Goal: Task Accomplishment & Management: Manage account settings

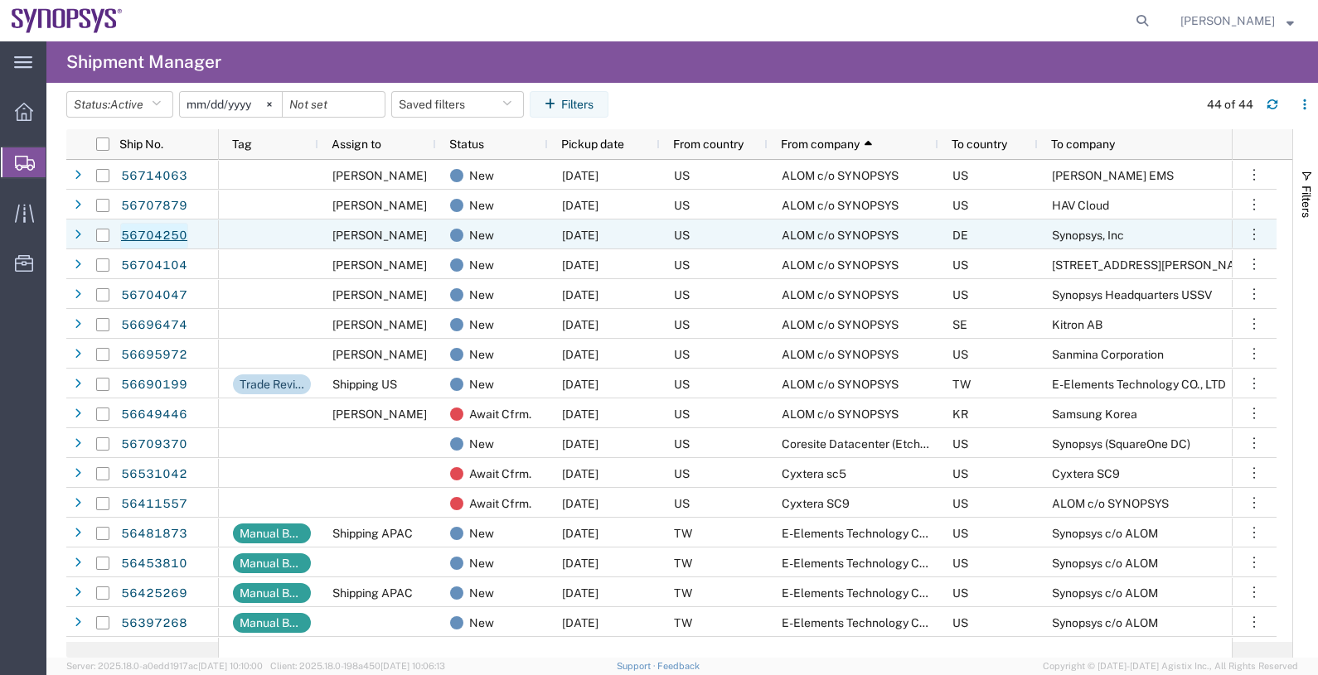
click at [164, 232] on link "56704250" at bounding box center [154, 236] width 68 height 27
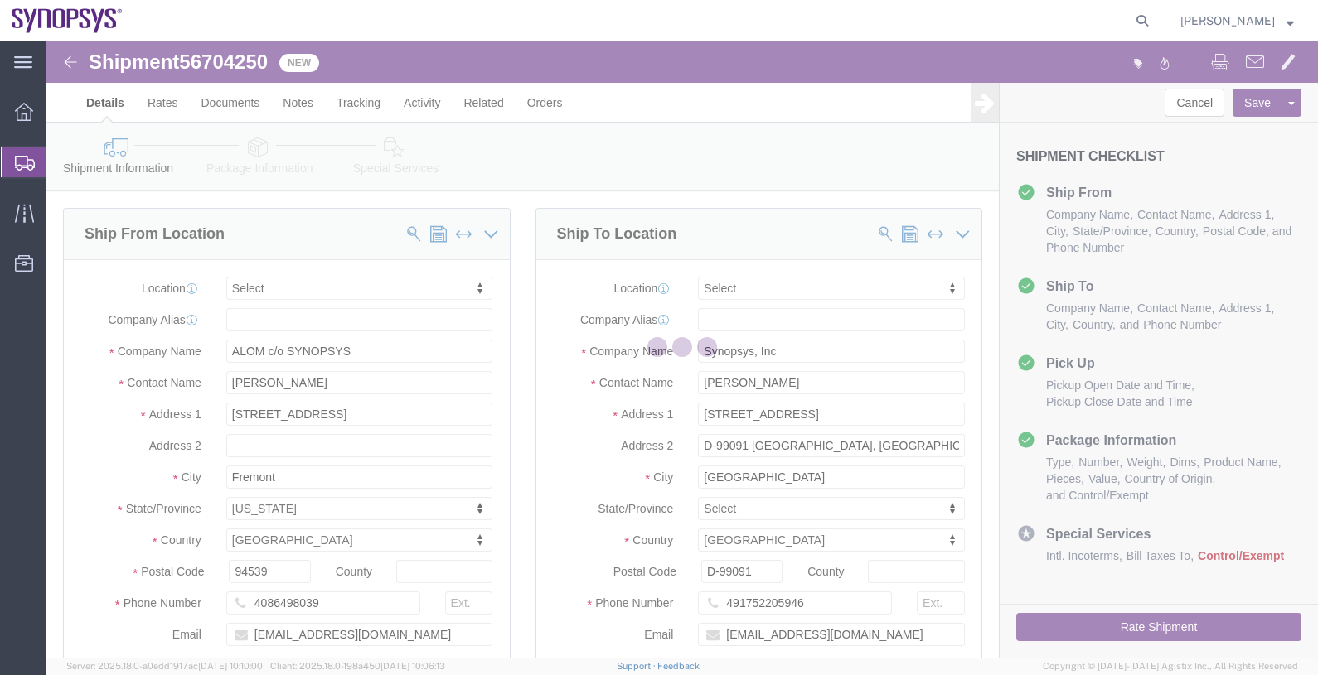
select select
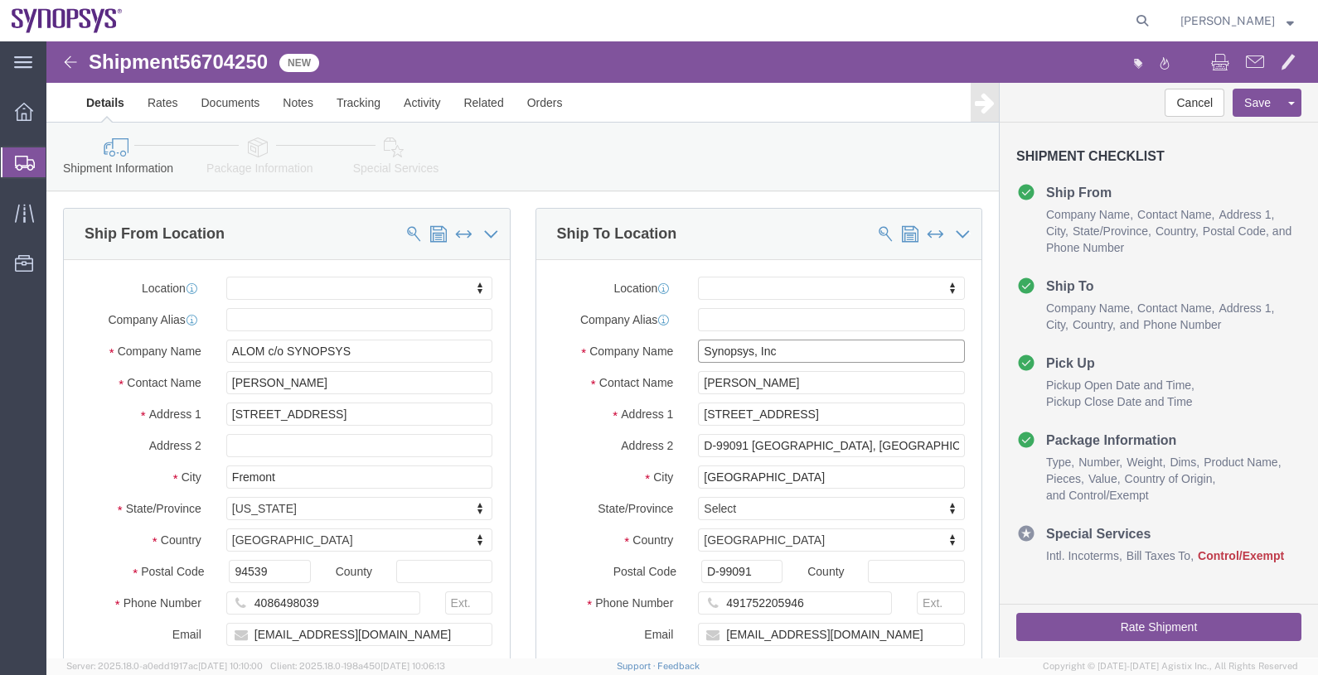
click input "Synopsys, Inc"
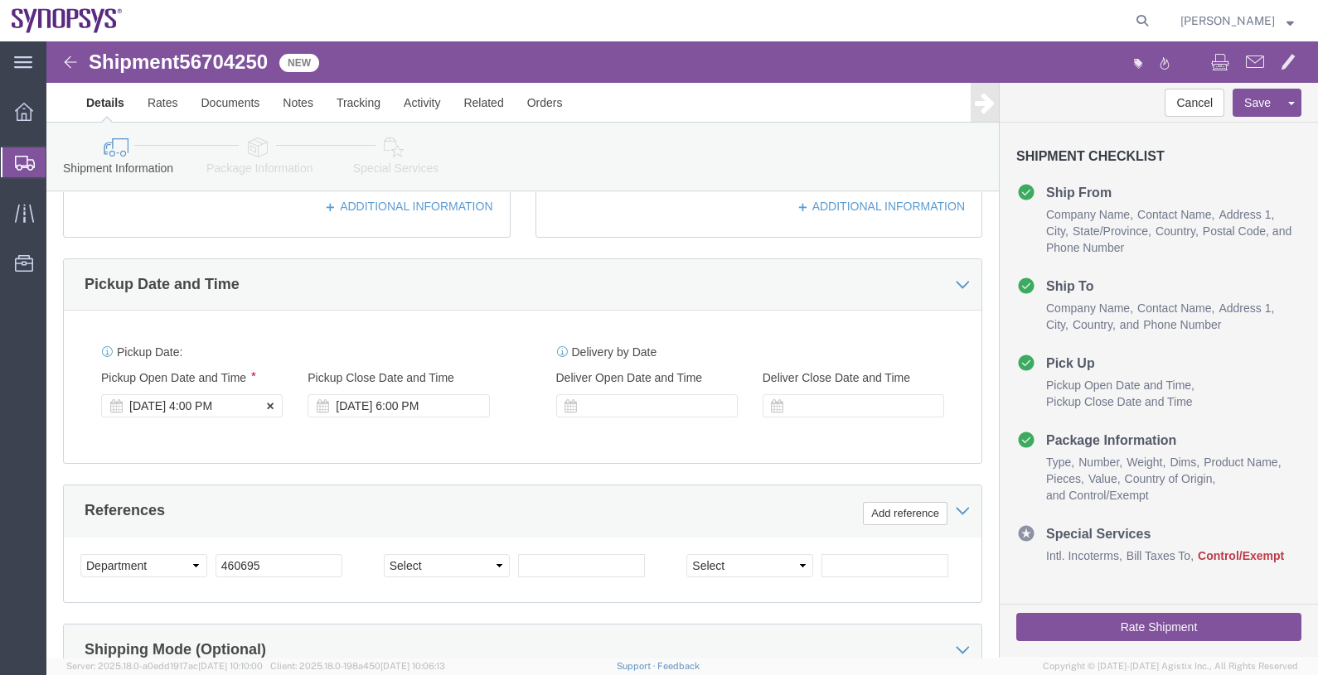
click div "[DATE] 4:00 PM"
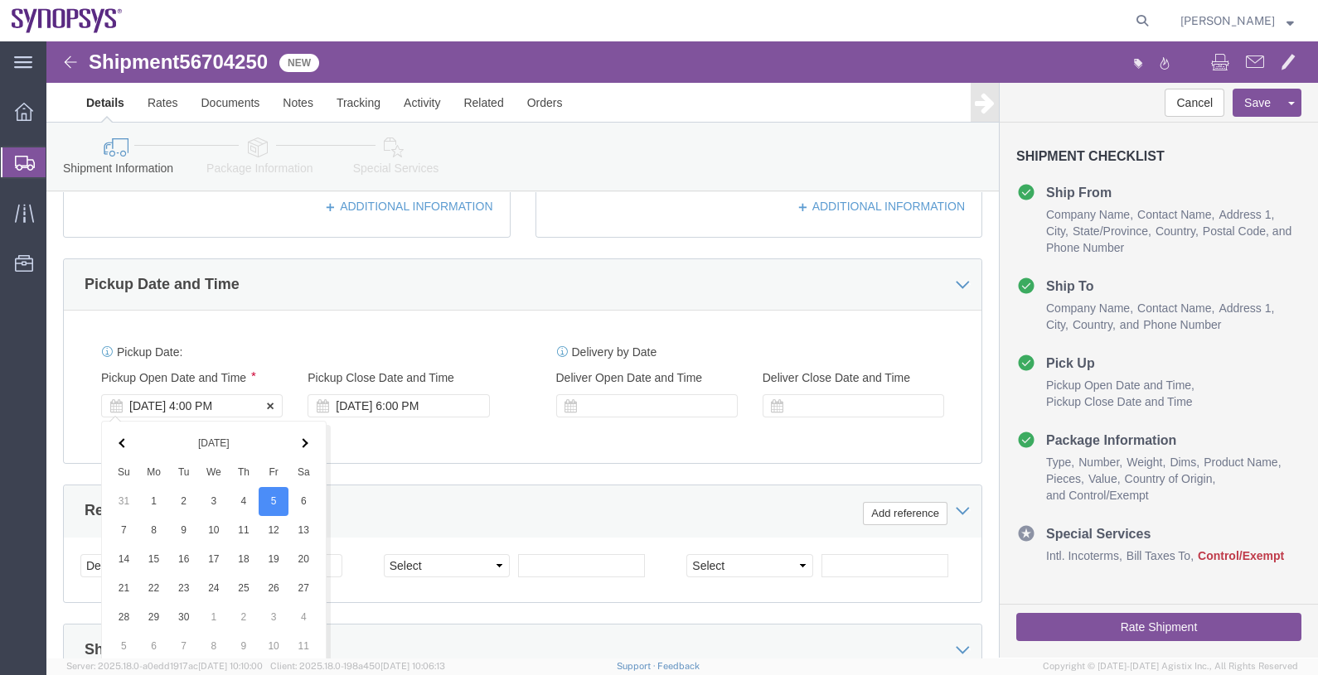
scroll to position [820, 0]
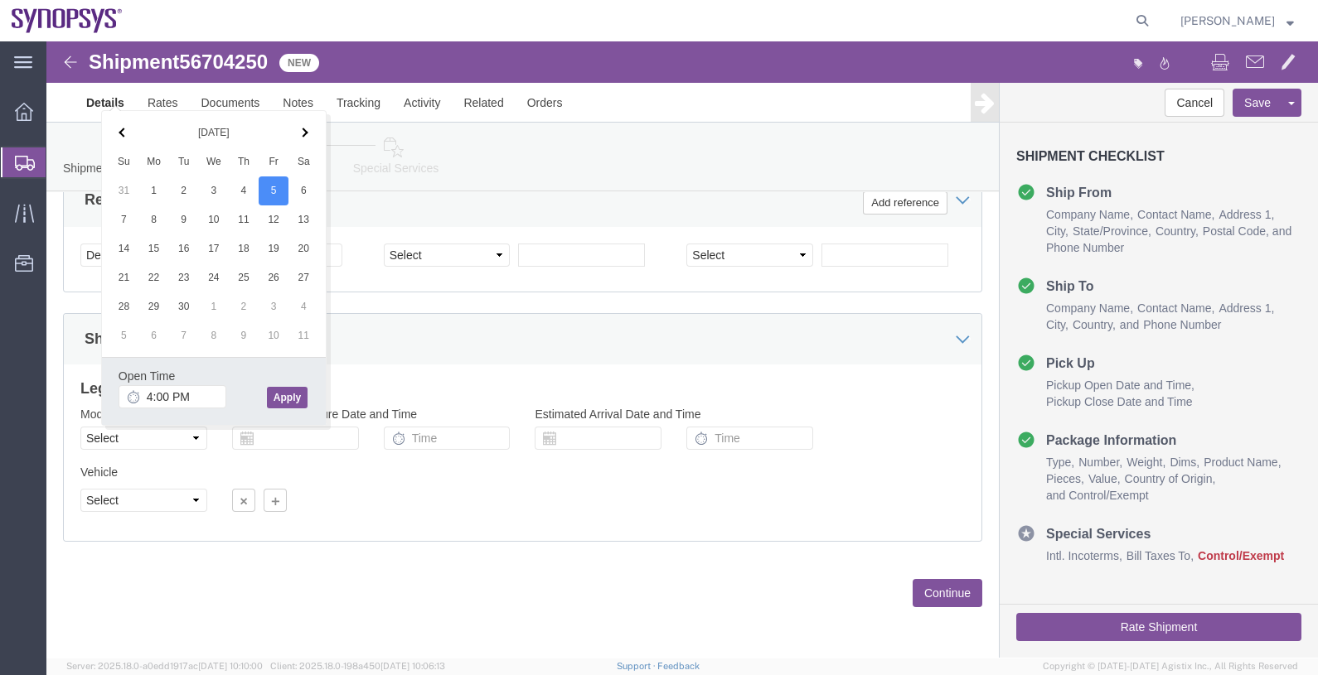
click div "Shipping Mode (Optional)"
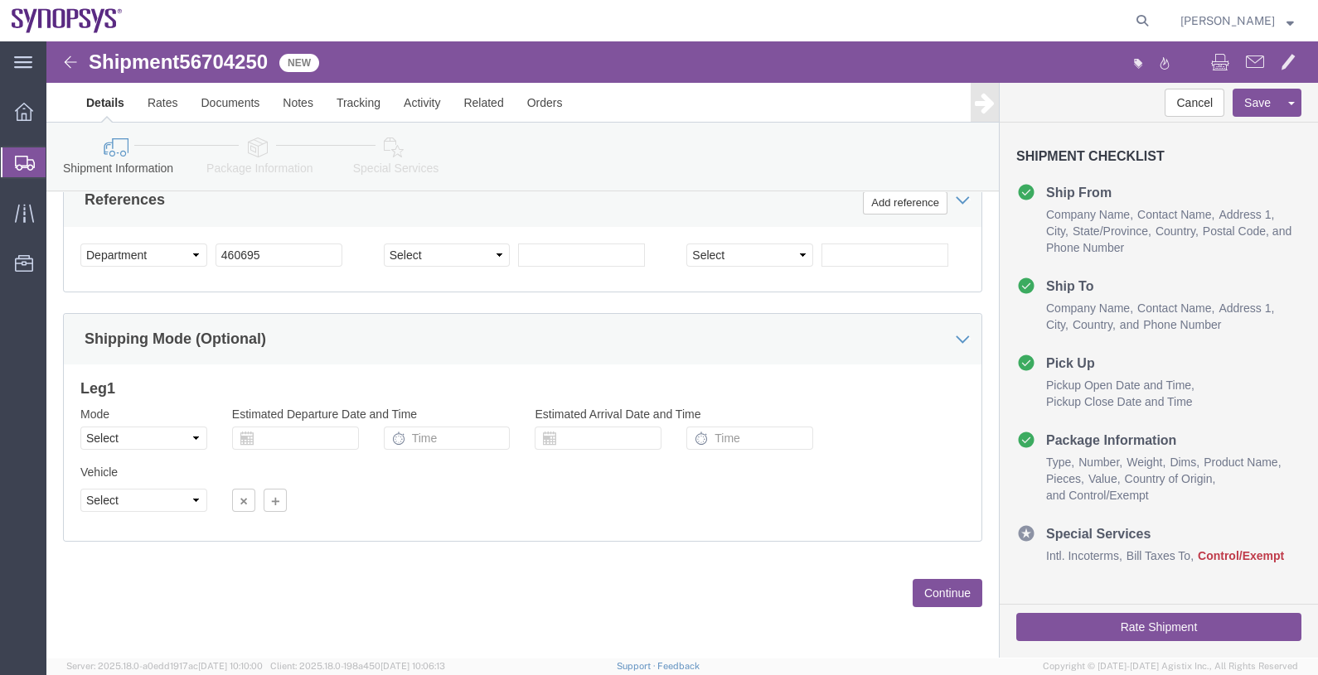
scroll to position [613, 0]
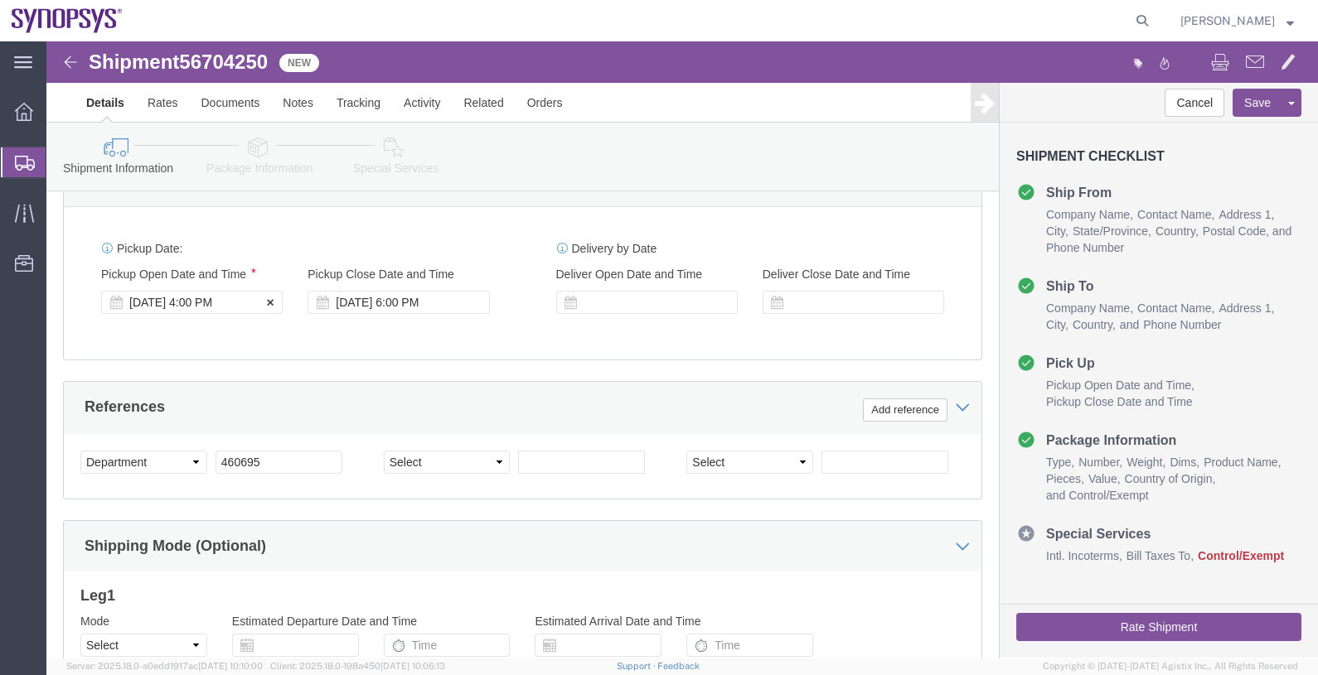
click div "[DATE] 4:00 PM"
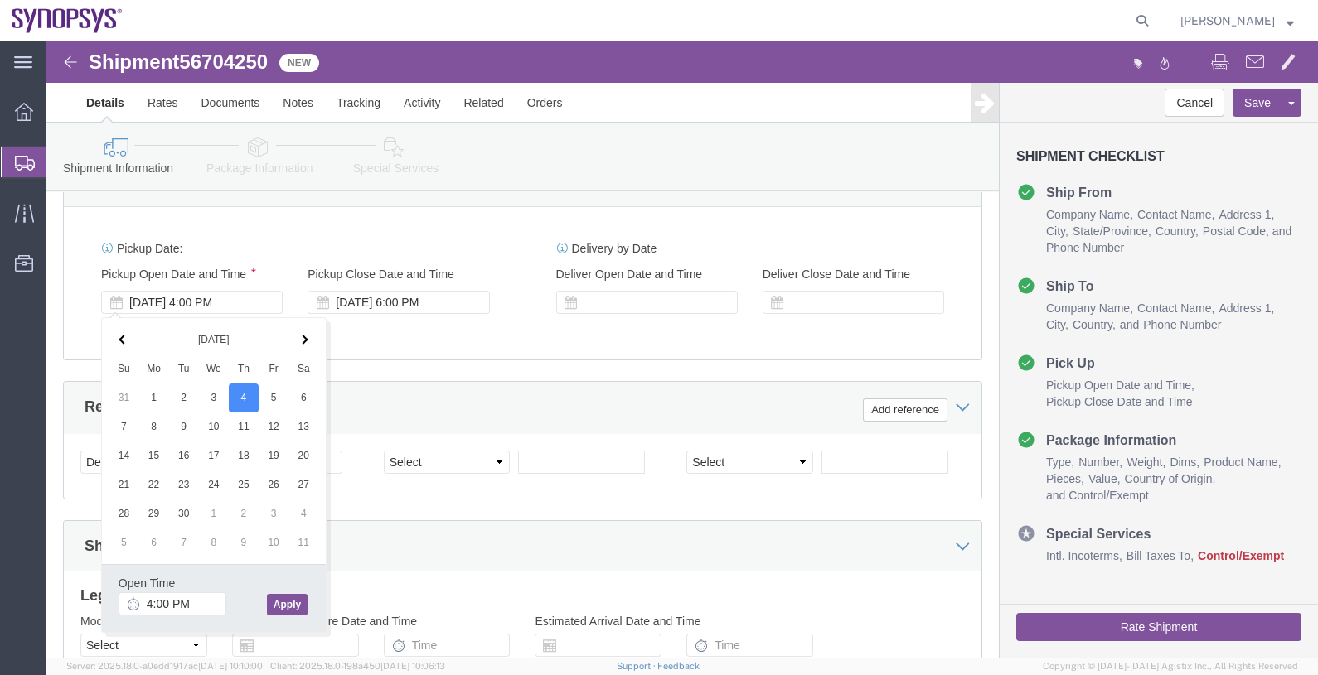
click button "Apply"
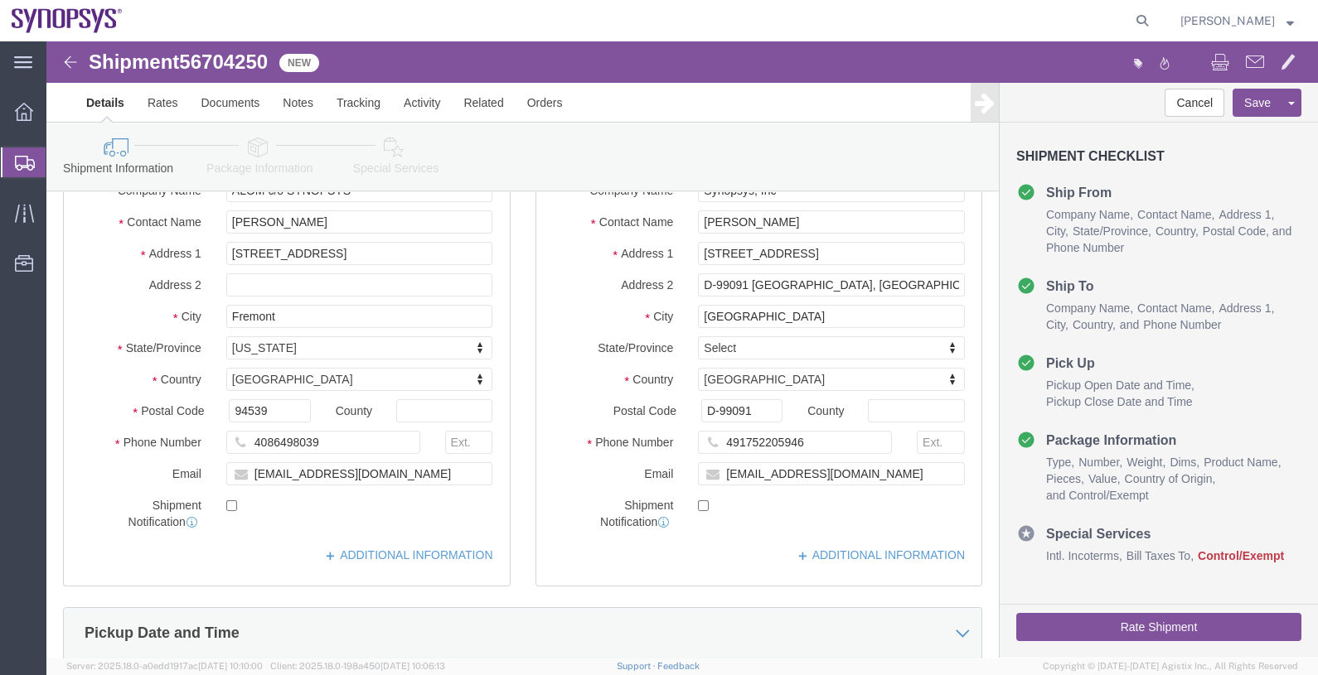
scroll to position [0, 0]
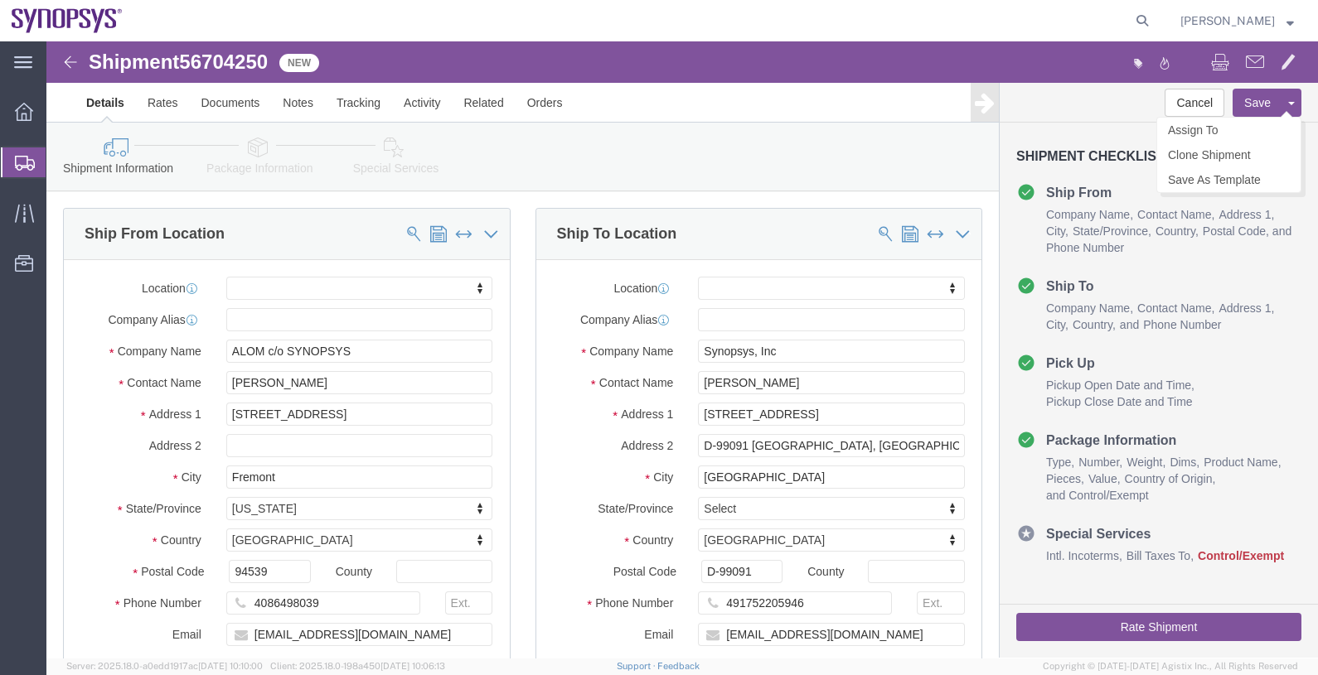
click button "Save"
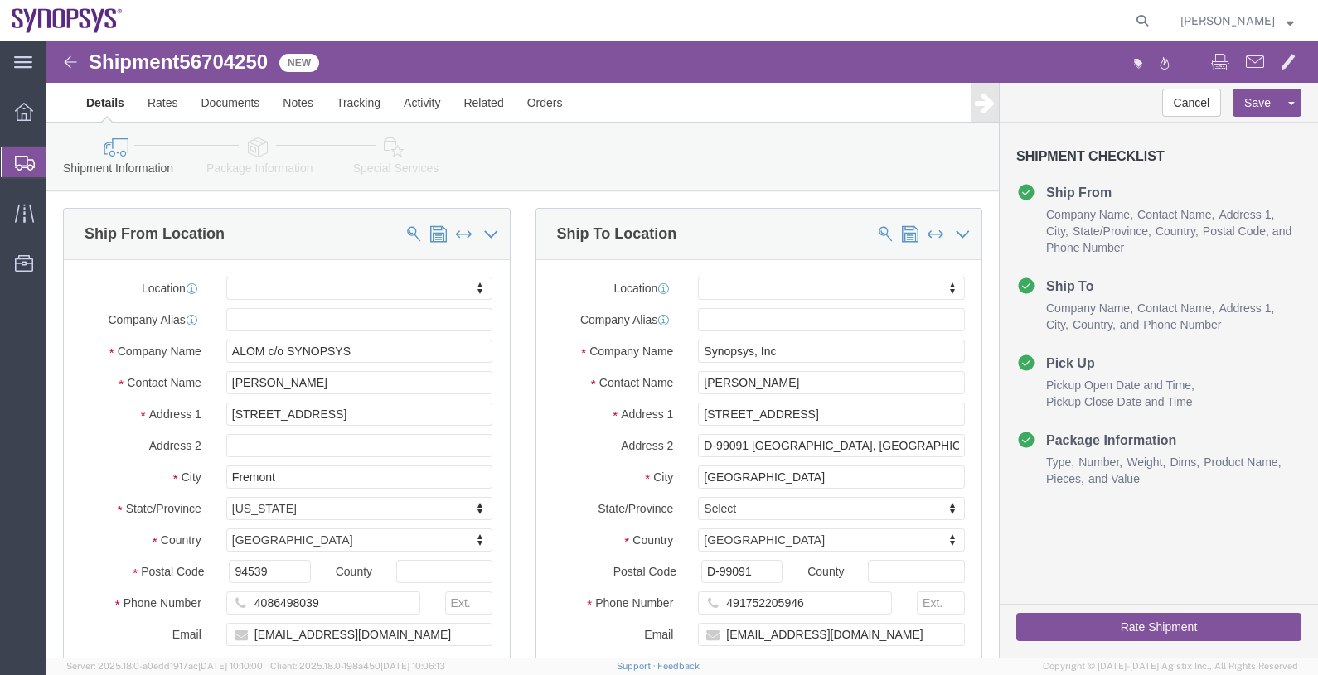
drag, startPoint x: 224, startPoint y: 38, endPoint x: 180, endPoint y: 9, distance: 52.6
click at [224, 38] on div at bounding box center [645, 20] width 1022 height 41
click span "56704250"
copy span "56704250"
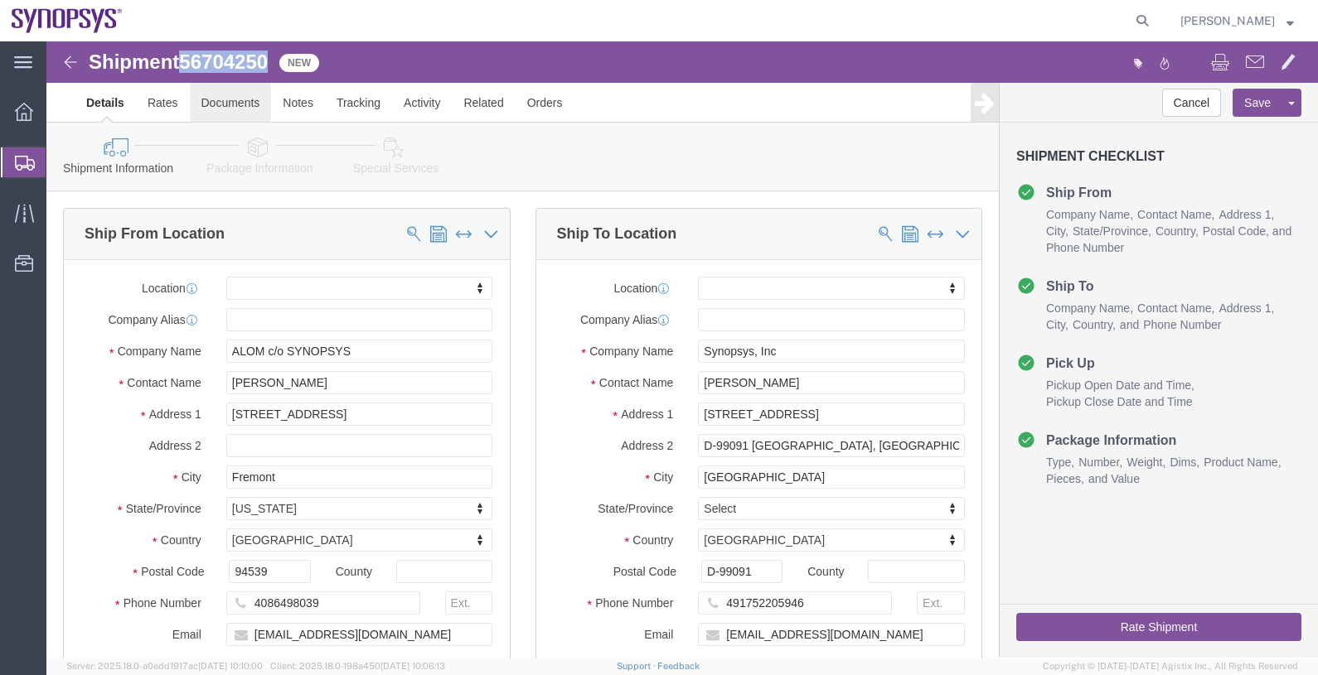
click link "Documents"
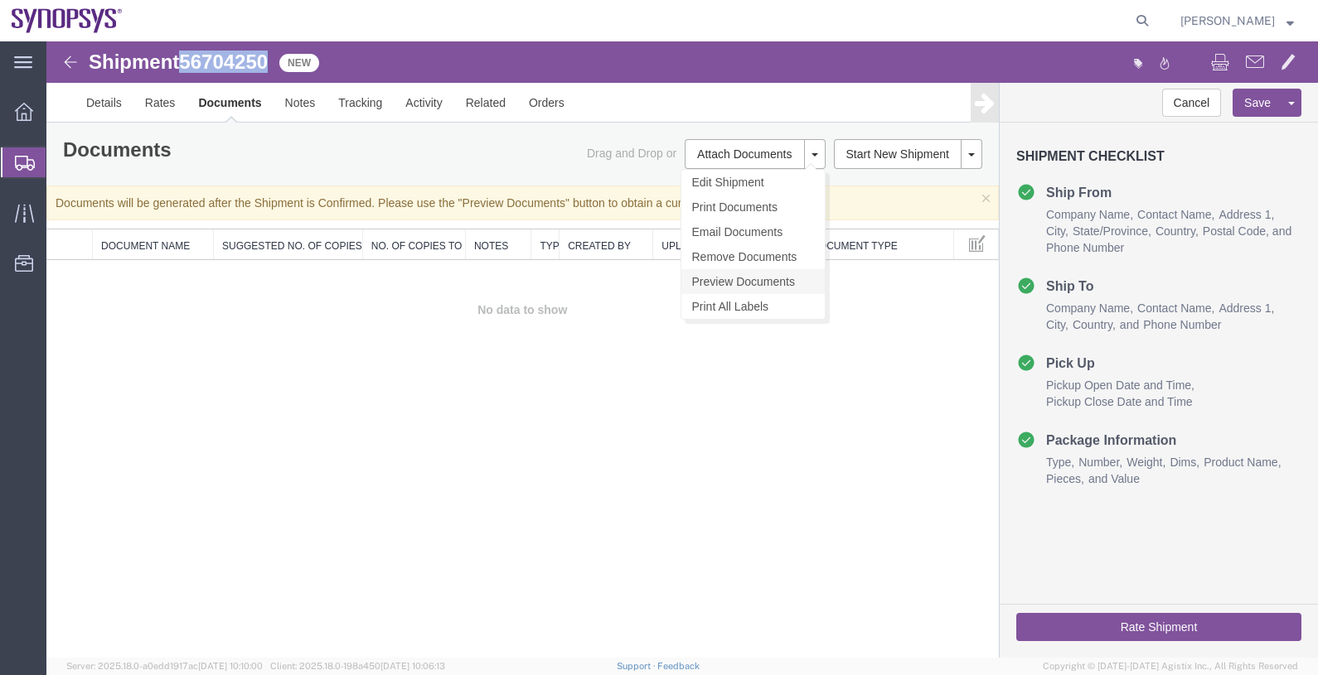
click at [759, 284] on link "Preview Documents" at bounding box center [752, 281] width 143 height 25
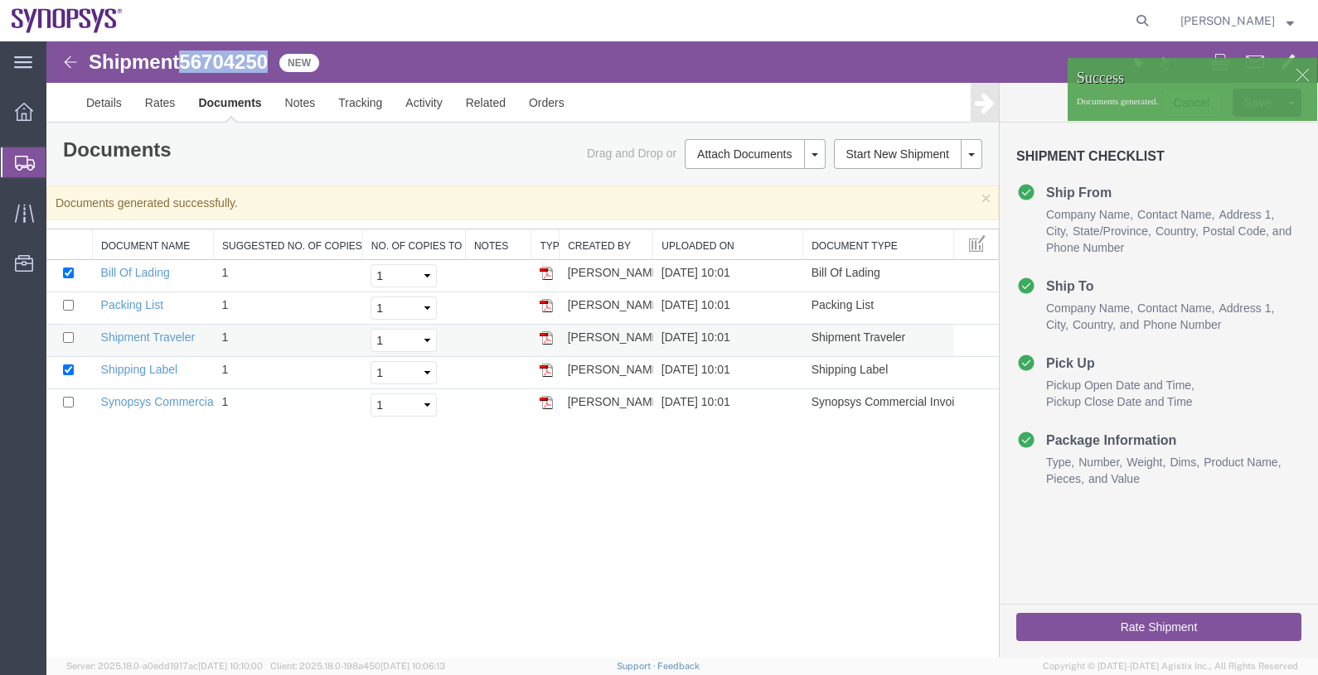
click at [551, 338] on img at bounding box center [545, 337] width 13 height 13
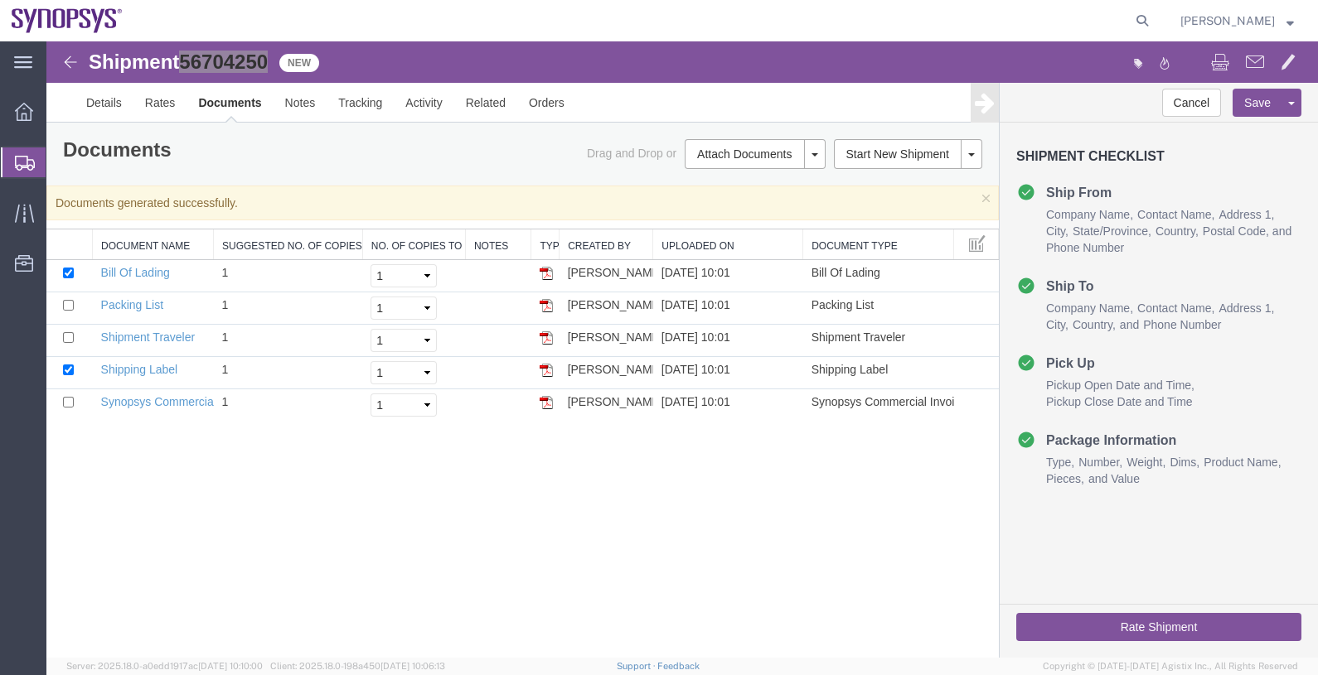
drag, startPoint x: 70, startPoint y: 159, endPoint x: 84, endPoint y: 157, distance: 14.2
click at [59, 159] on span "Shipments" at bounding box center [52, 162] width 13 height 33
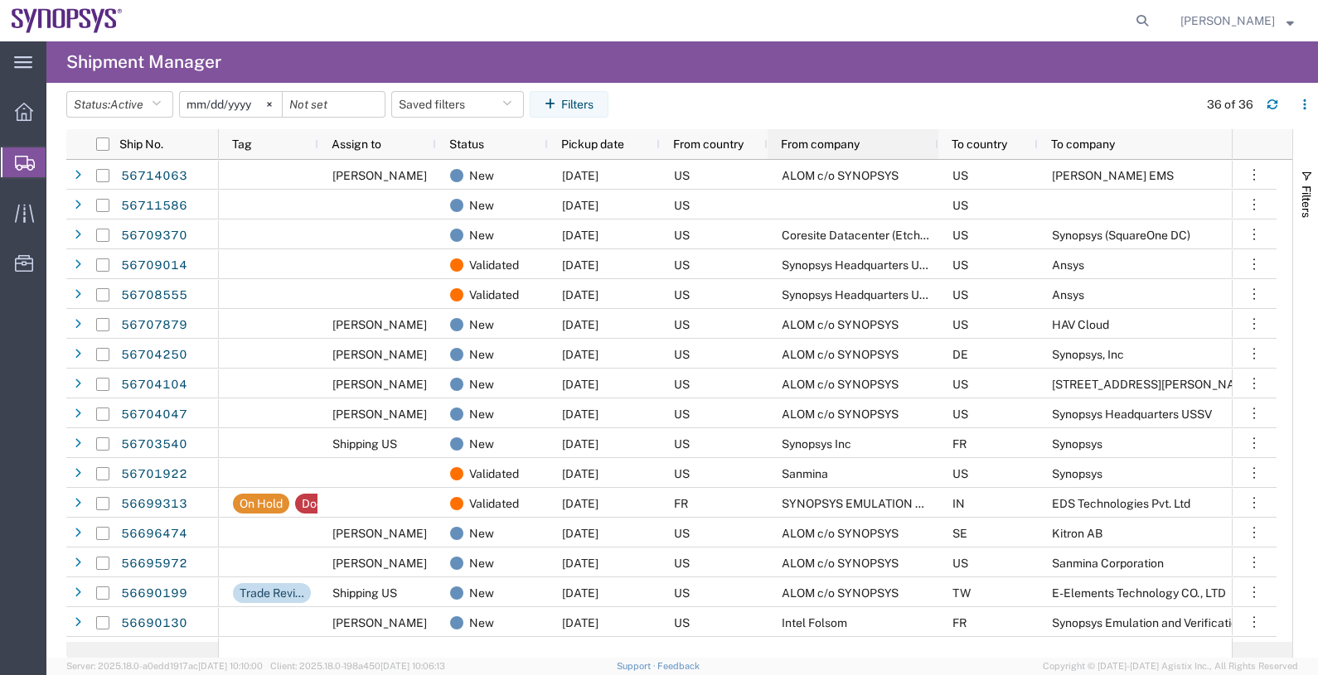
click at [821, 143] on span "From company" at bounding box center [820, 144] width 79 height 13
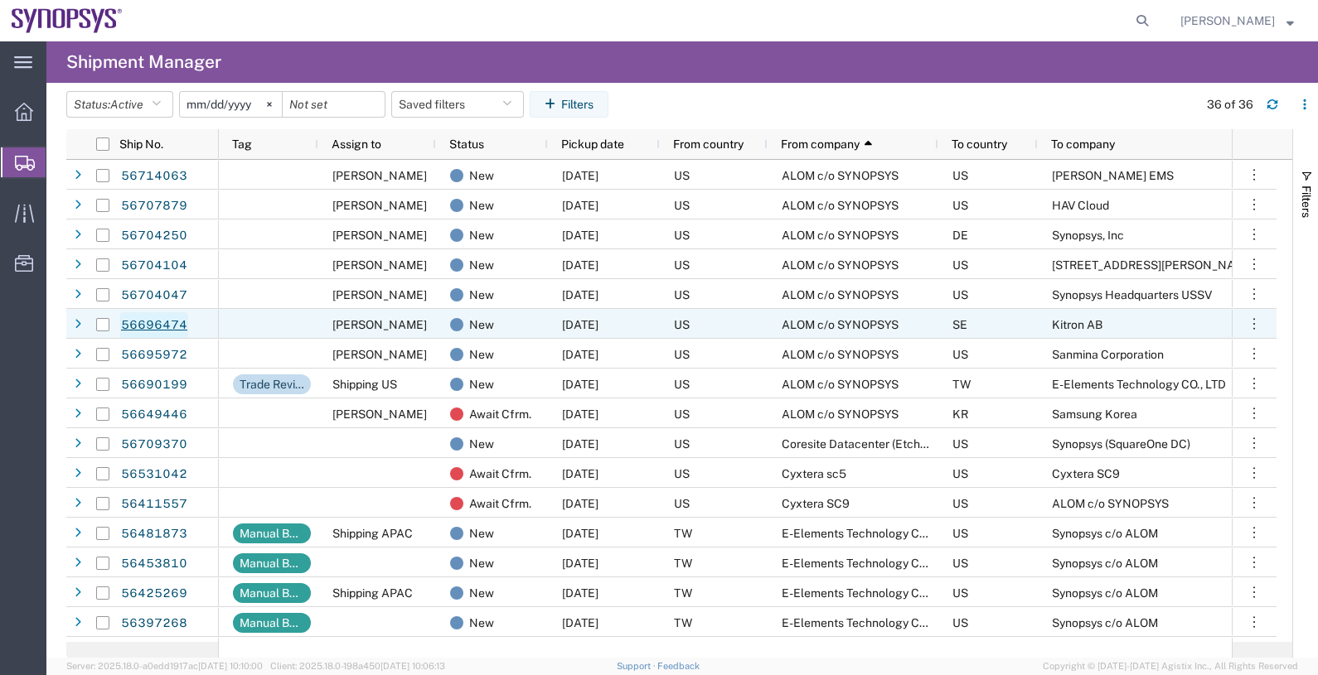
click at [145, 319] on link "56696474" at bounding box center [154, 325] width 68 height 27
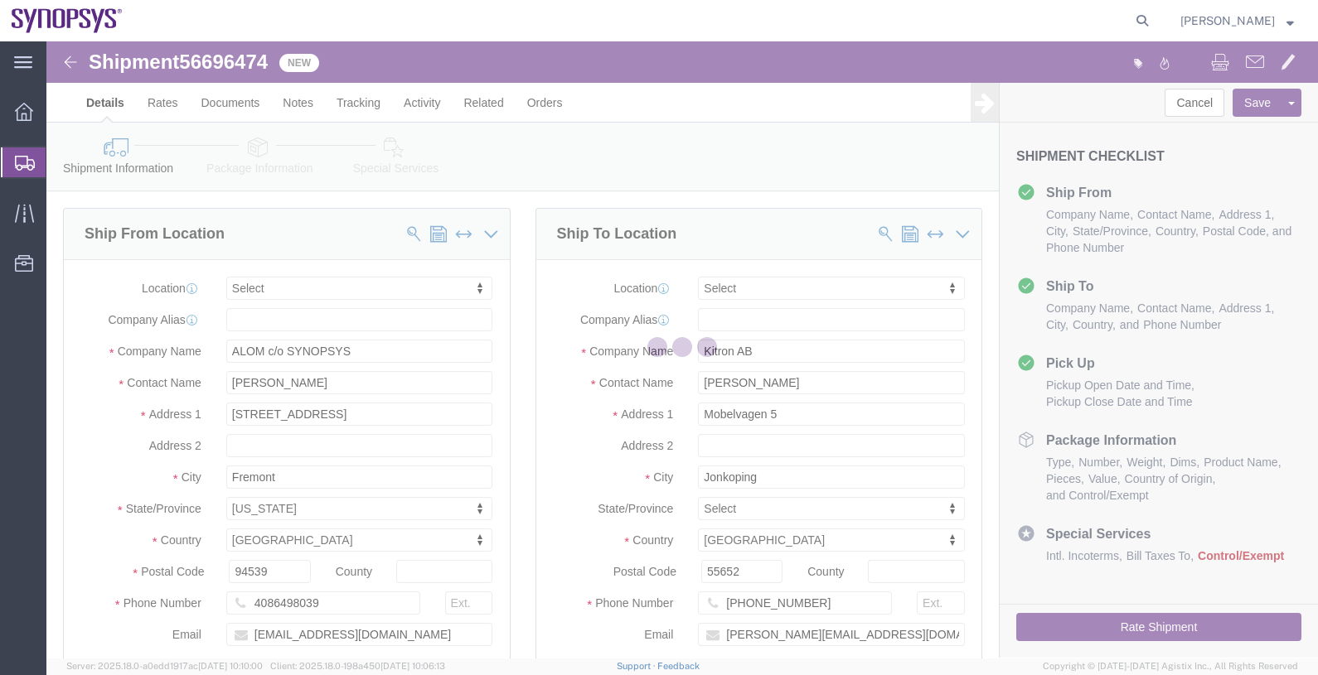
select select
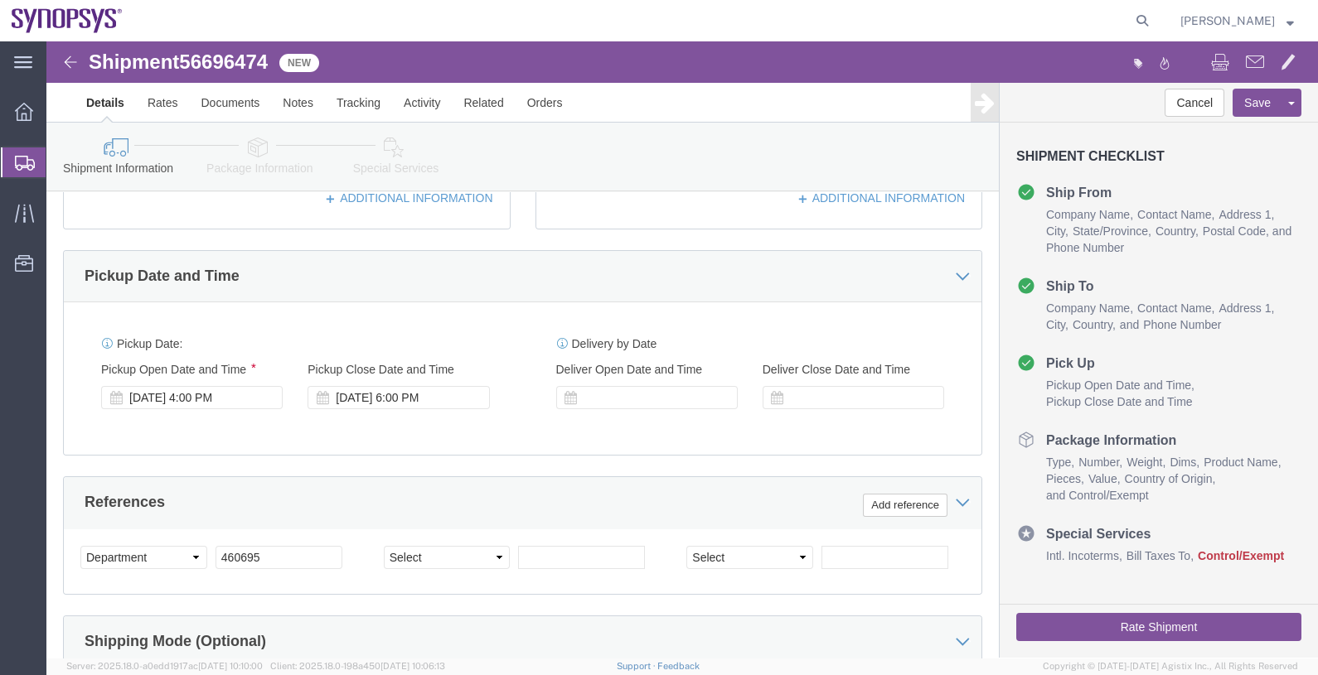
click div "[DATE] 4:00 PM"
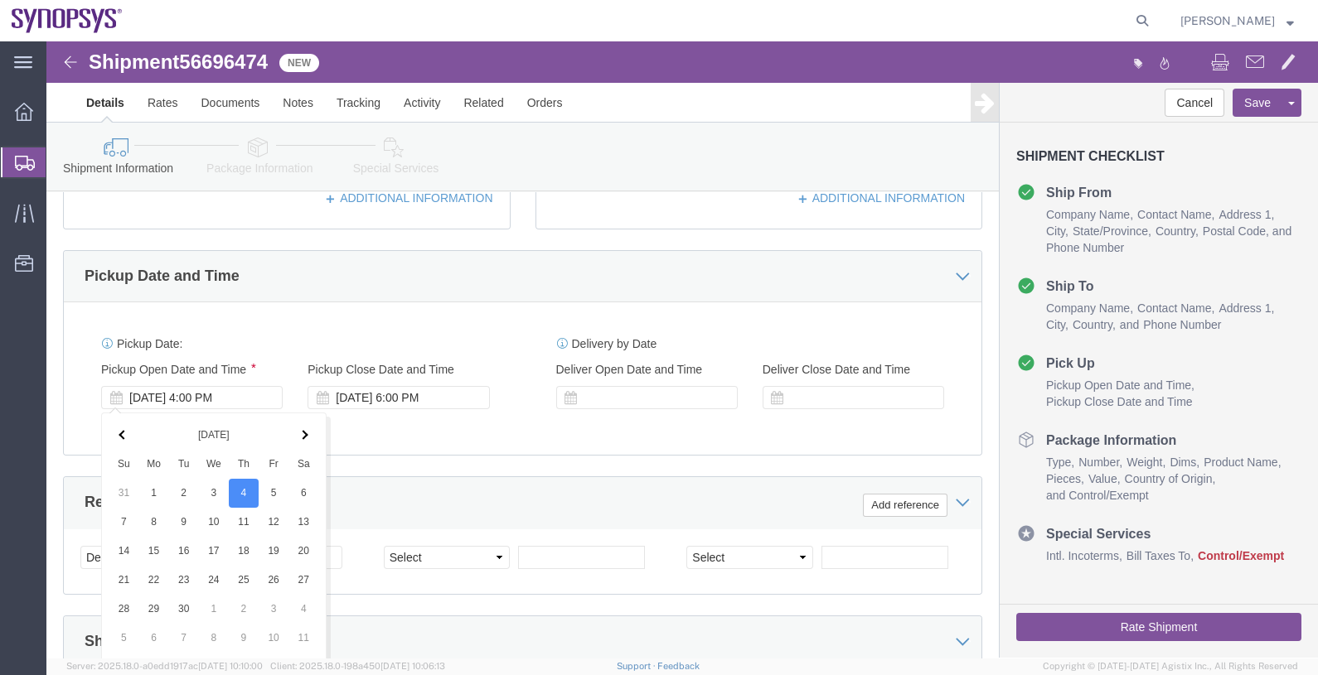
scroll to position [820, 0]
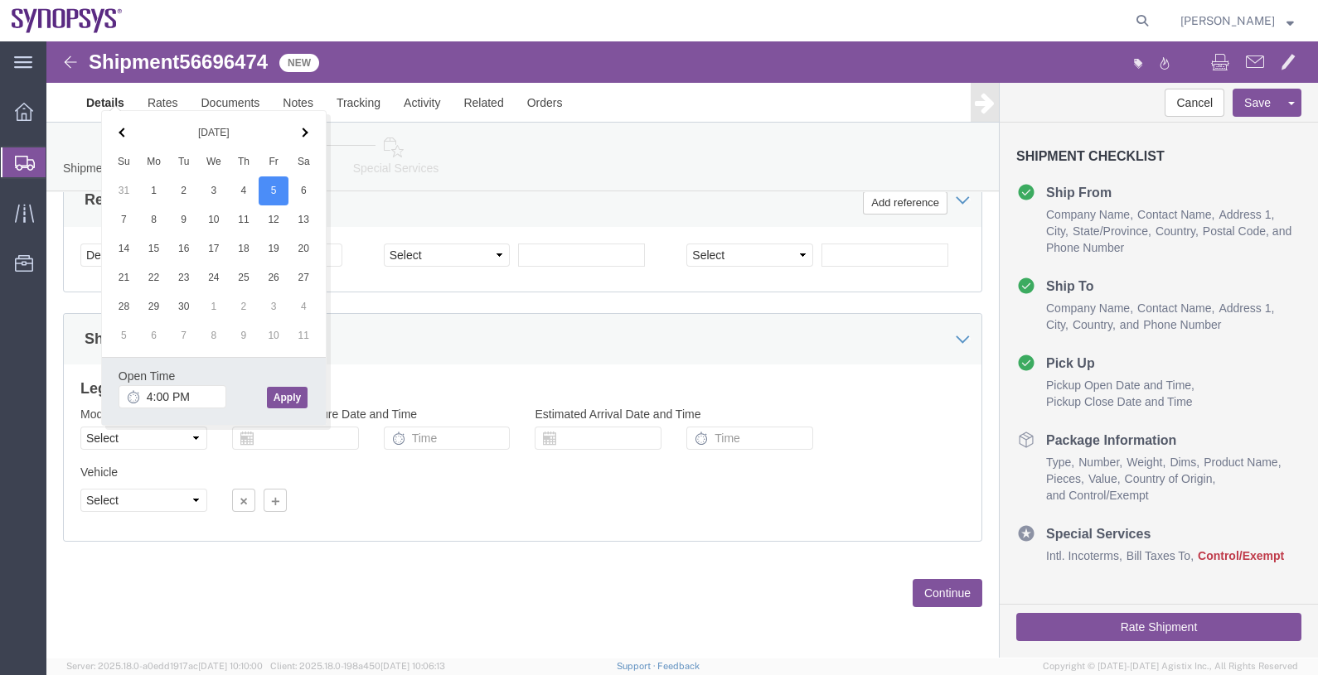
click button "Apply"
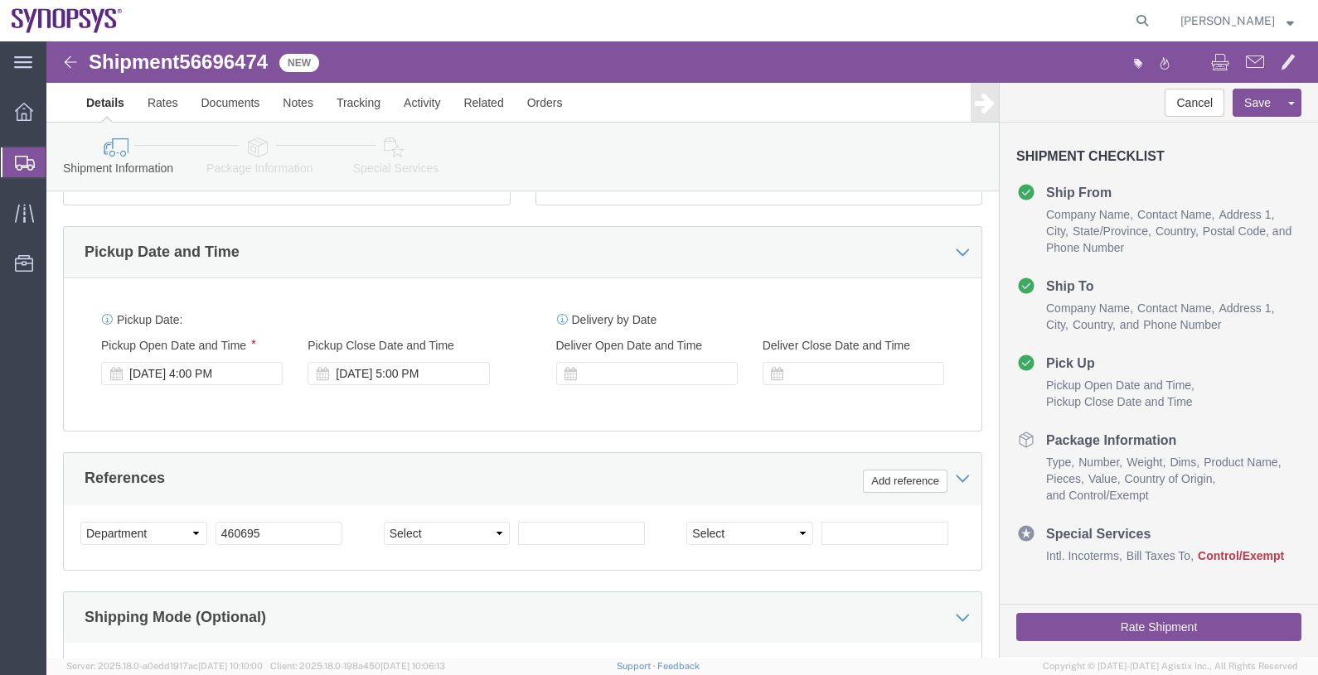
scroll to position [510, 0]
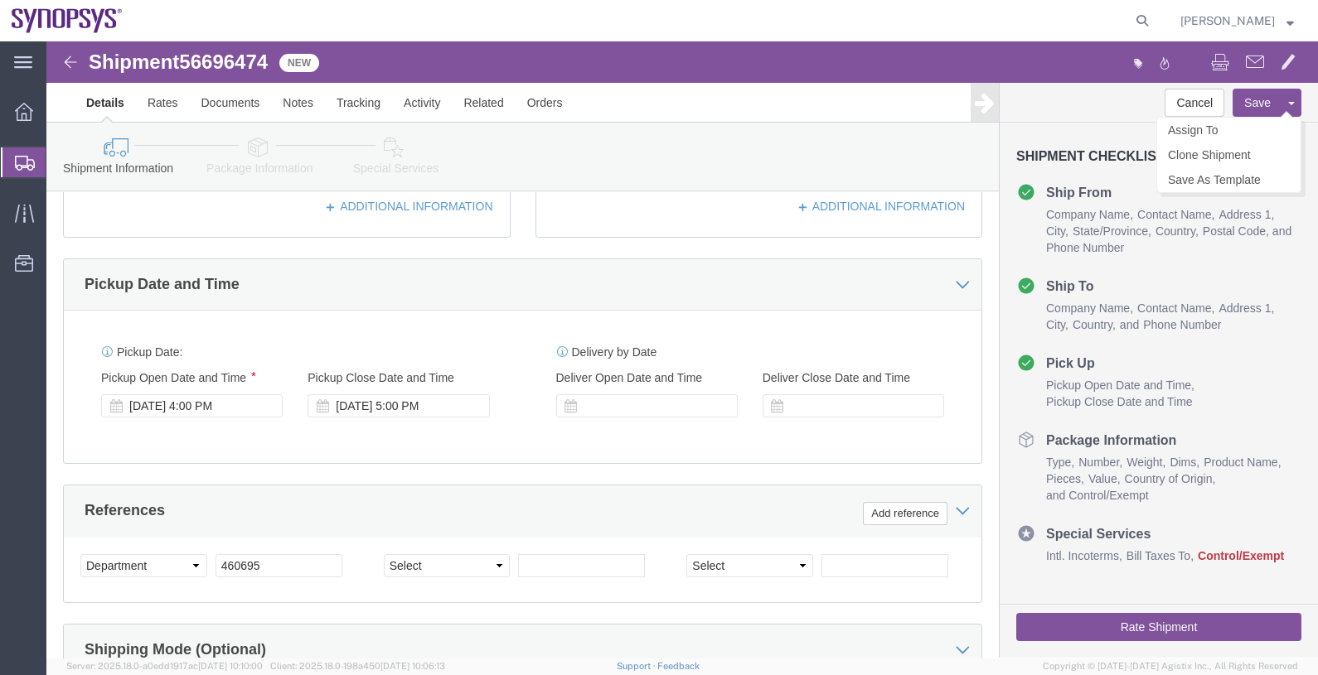
click button "Save"
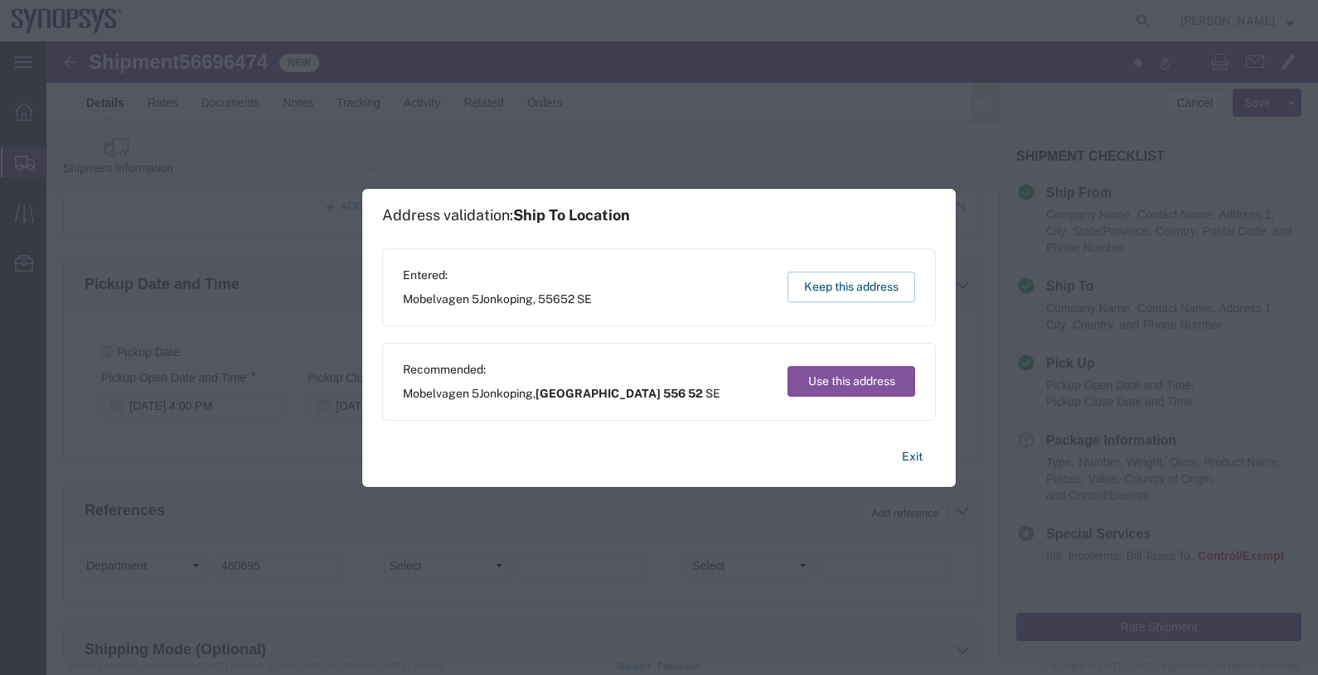
click at [883, 268] on div "Entered: Mobelvagen 5 Jonkoping , 55652 SE Keep this address" at bounding box center [659, 288] width 554 height 78
click at [876, 283] on button "Keep this address" at bounding box center [851, 287] width 128 height 31
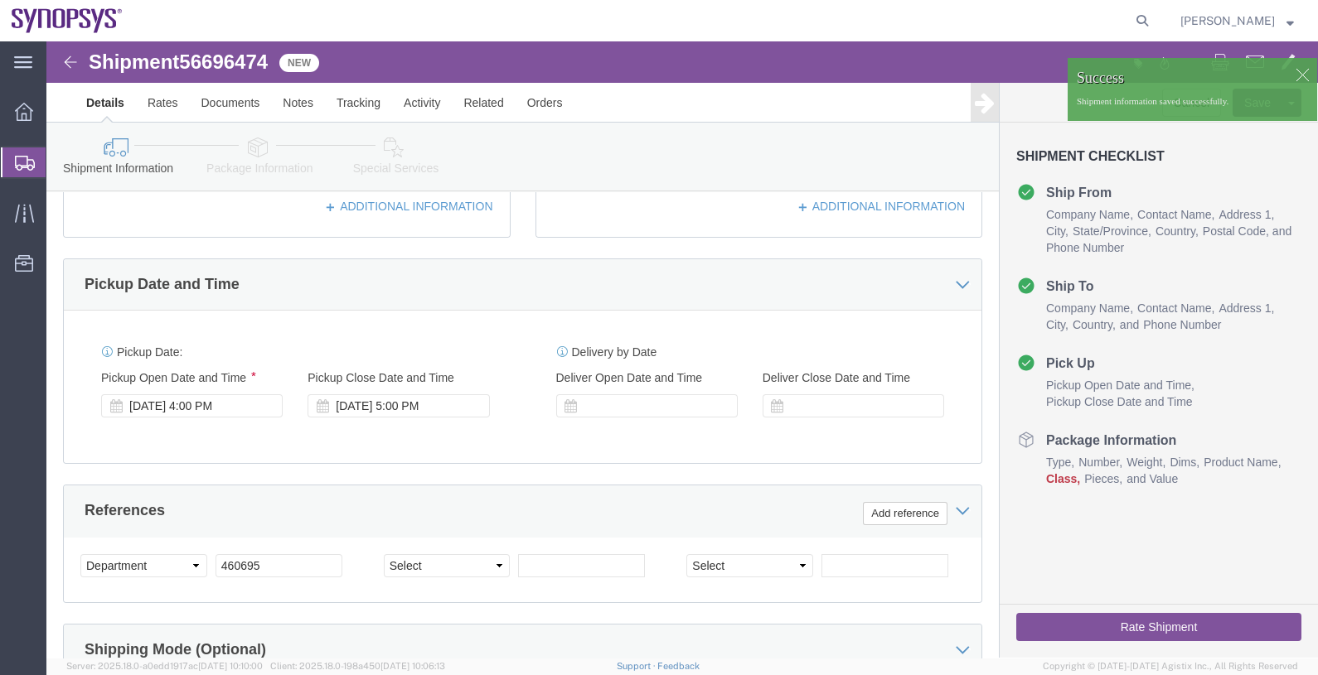
click at [59, 162] on span "Shipments" at bounding box center [52, 162] width 13 height 33
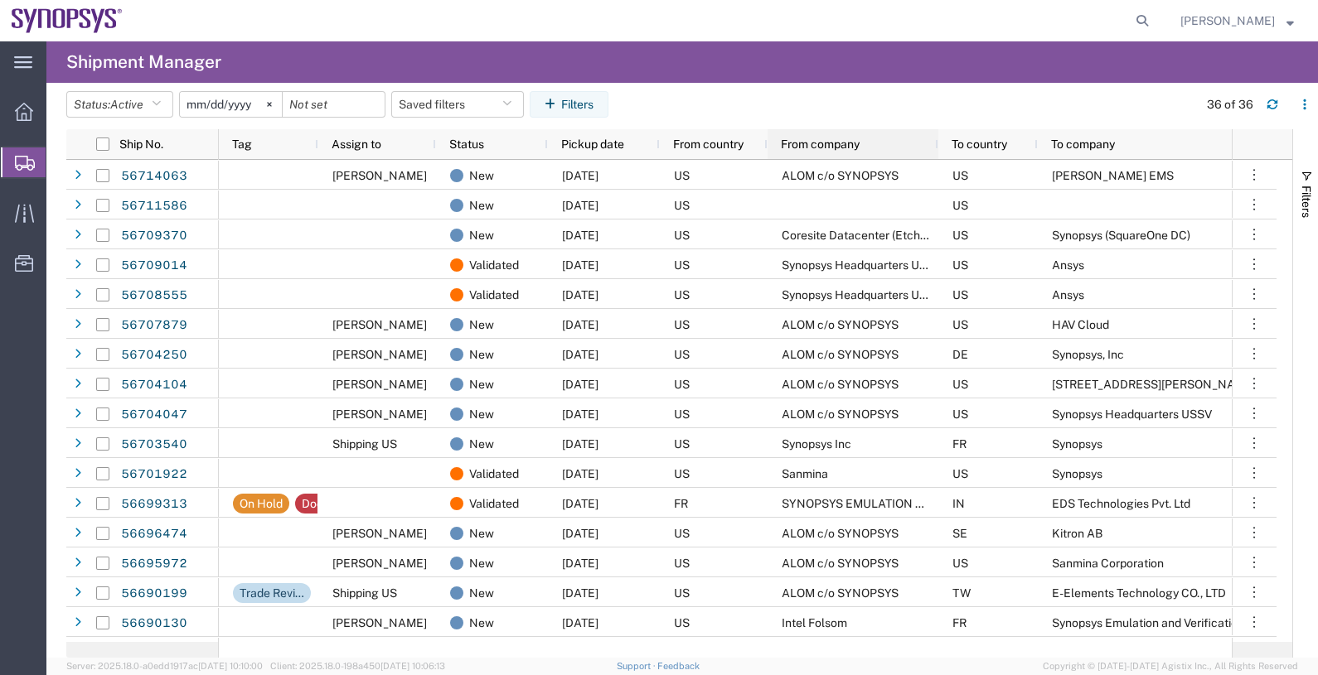
click at [856, 142] on span "From company" at bounding box center [820, 144] width 79 height 13
